Goal: Task Accomplishment & Management: Complete application form

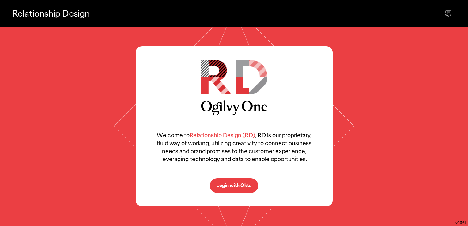
click at [238, 188] on p "Login with Okta" at bounding box center [234, 185] width 36 height 5
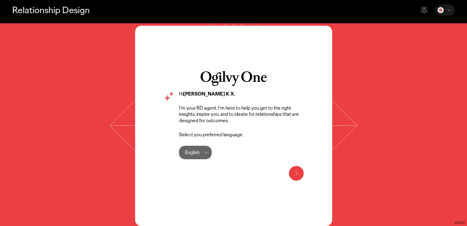
scroll to position [5, 0]
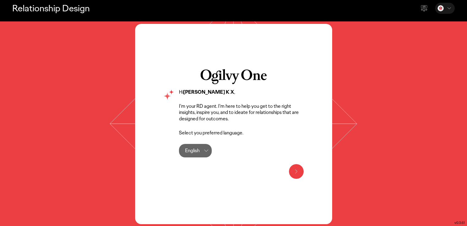
click at [296, 171] on icon at bounding box center [296, 172] width 2 height 4
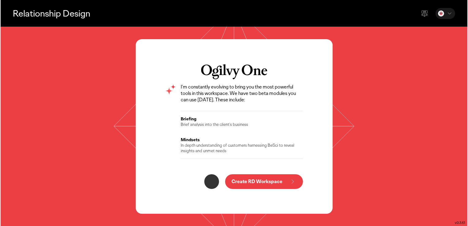
scroll to position [0, 0]
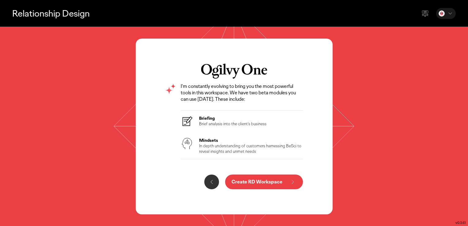
click at [248, 183] on p "Create RD Workspace" at bounding box center [256, 181] width 51 height 5
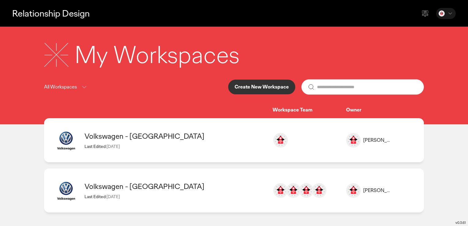
click at [256, 89] on p "Create New Workspace" at bounding box center [262, 87] width 54 height 5
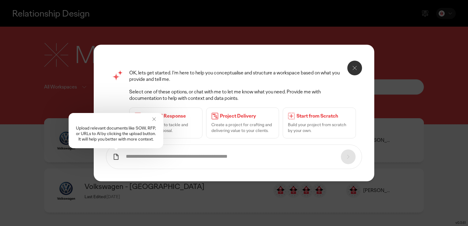
click at [153, 118] on icon at bounding box center [153, 119] width 3 height 3
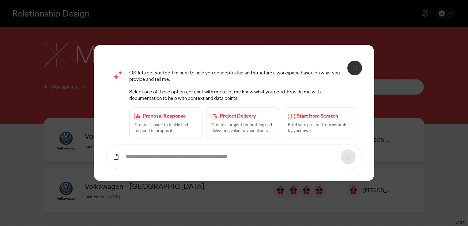
click at [251, 125] on p "Create a project for crafting and delivering value to your clients." at bounding box center [242, 127] width 63 height 11
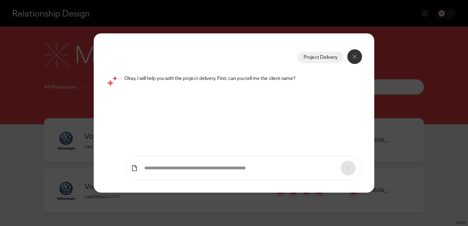
click at [353, 59] on icon at bounding box center [354, 56] width 7 height 7
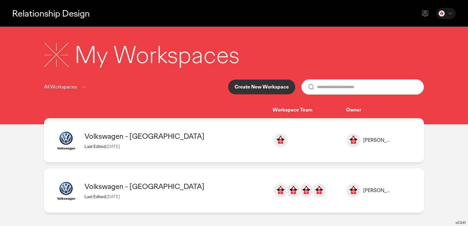
click at [282, 87] on p "Create New Workspace" at bounding box center [262, 87] width 54 height 5
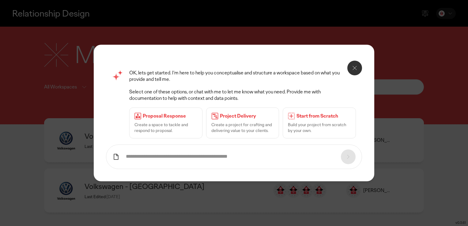
click at [320, 126] on p "Build your project from scratch by your own." at bounding box center [319, 127] width 63 height 11
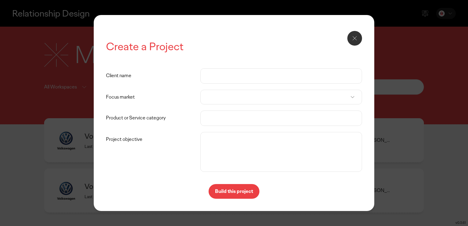
click at [232, 76] on input "Client name" at bounding box center [281, 76] width 149 height 15
type input "***"
click at [226, 94] on div at bounding box center [281, 97] width 162 height 15
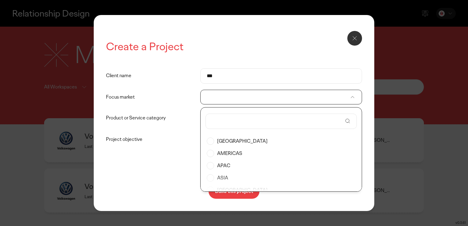
click at [238, 121] on input "text" at bounding box center [277, 121] width 130 height 15
type input "*********"
click at [212, 141] on label "[GEOGRAPHIC_DATA]" at bounding box center [281, 141] width 149 height 12
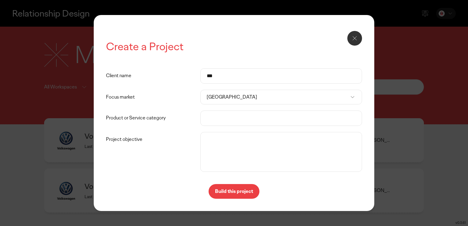
click at [232, 100] on p "[GEOGRAPHIC_DATA]" at bounding box center [278, 97] width 143 height 6
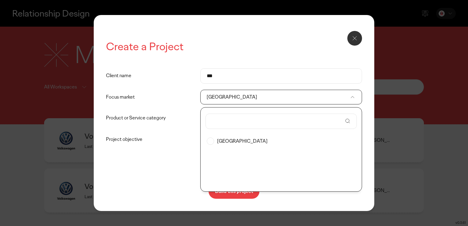
click at [210, 140] on label "[GEOGRAPHIC_DATA]" at bounding box center [281, 141] width 149 height 12
click at [224, 122] on input "text" at bounding box center [277, 121] width 130 height 15
type input "****"
click at [212, 140] on label "APAC" at bounding box center [281, 141] width 149 height 12
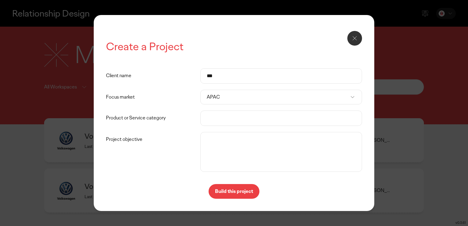
click at [220, 118] on input "Product or Service category" at bounding box center [281, 118] width 149 height 15
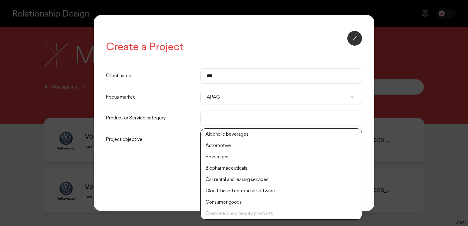
type input "*"
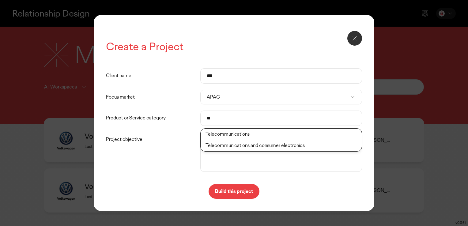
type input "*"
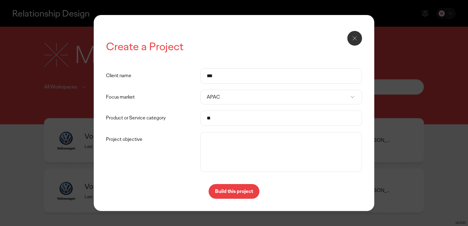
type input "*"
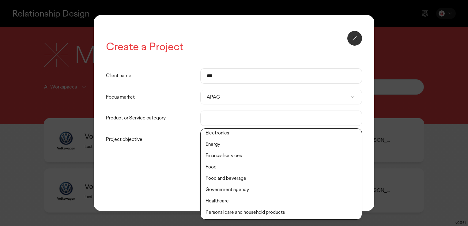
scroll to position [122, 0]
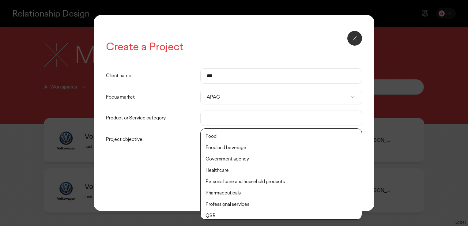
click at [242, 165] on li "Government agency" at bounding box center [281, 170] width 161 height 11
type input "**********"
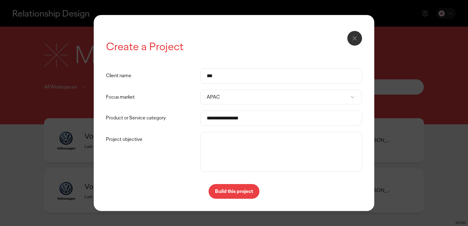
click at [242, 160] on textarea "Project objective" at bounding box center [281, 151] width 159 height 37
paste textarea "**********"
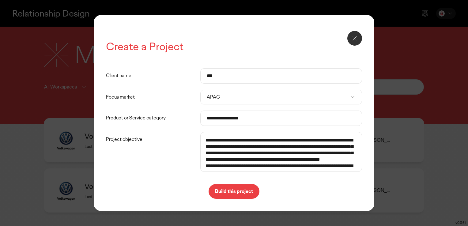
scroll to position [50, 0]
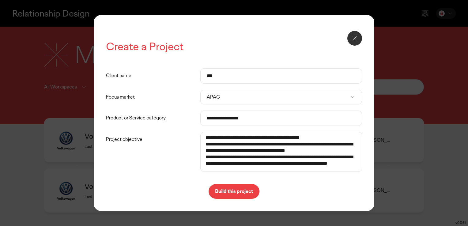
type textarea "**********"
click at [242, 193] on p "Build this project" at bounding box center [234, 191] width 38 height 5
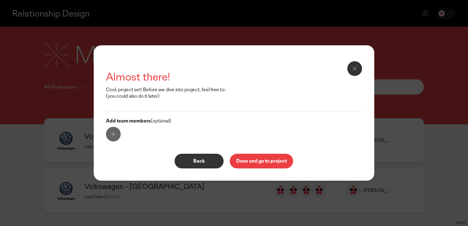
click at [252, 163] on p "Done and go to project" at bounding box center [261, 161] width 51 height 5
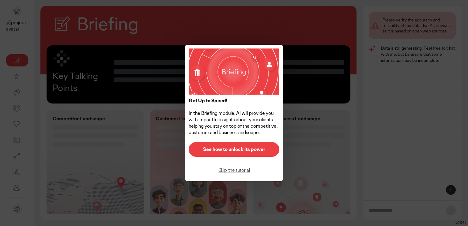
click at [252, 152] on p "See how to unlock its power" at bounding box center [234, 149] width 78 height 5
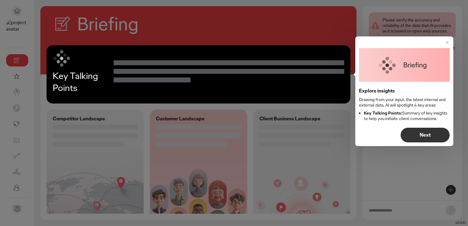
click at [435, 136] on p "Next" at bounding box center [425, 135] width 36 height 5
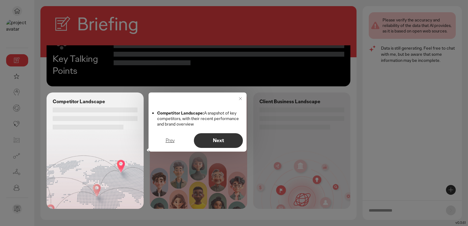
scroll to position [18, 0]
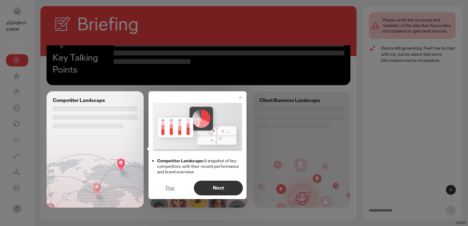
click at [213, 189] on p "Next" at bounding box center [218, 188] width 36 height 5
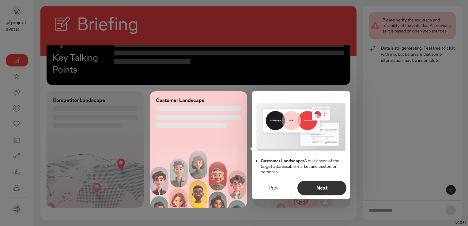
click at [317, 187] on p "Next" at bounding box center [322, 188] width 36 height 5
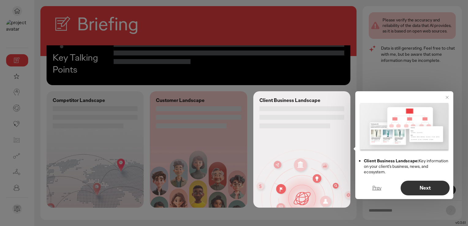
click at [415, 187] on p "Next" at bounding box center [425, 188] width 36 height 5
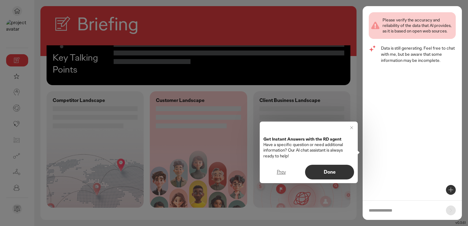
click at [327, 173] on p "Done" at bounding box center [329, 172] width 36 height 5
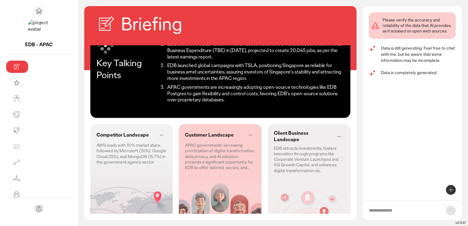
scroll to position [0, 0]
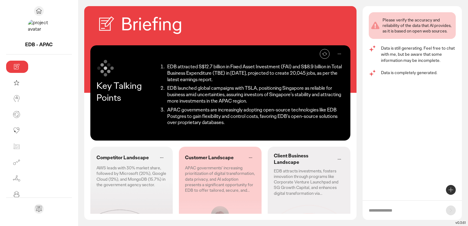
click at [393, 210] on input "text" at bounding box center [404, 210] width 71 height 6
type input "**********"
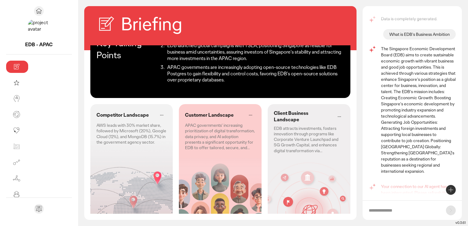
scroll to position [65, 0]
